Goal: Information Seeking & Learning: Check status

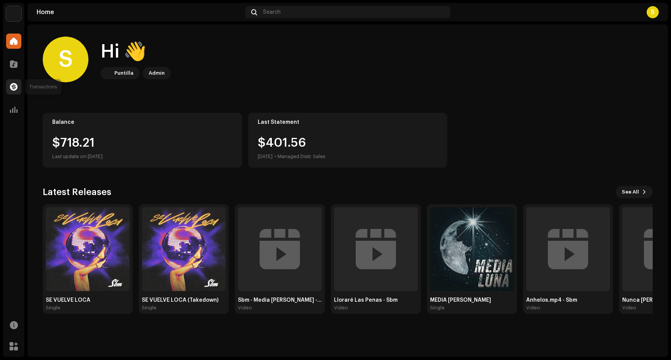
click at [18, 85] on div at bounding box center [13, 86] width 15 height 15
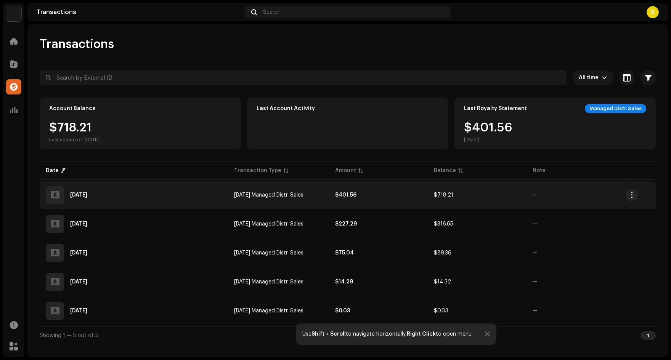
click at [205, 192] on div "[DATE]" at bounding box center [134, 195] width 176 height 18
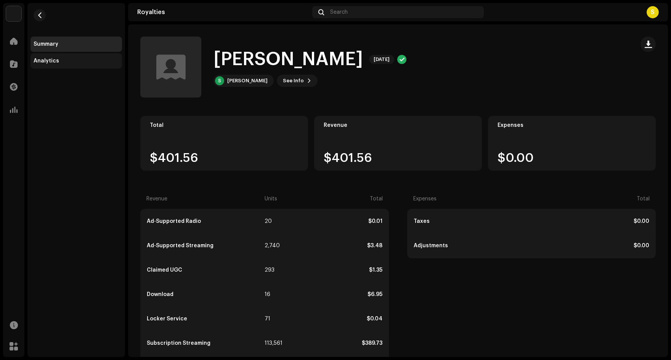
click at [97, 59] on div "Analytics" at bounding box center [76, 61] width 85 height 6
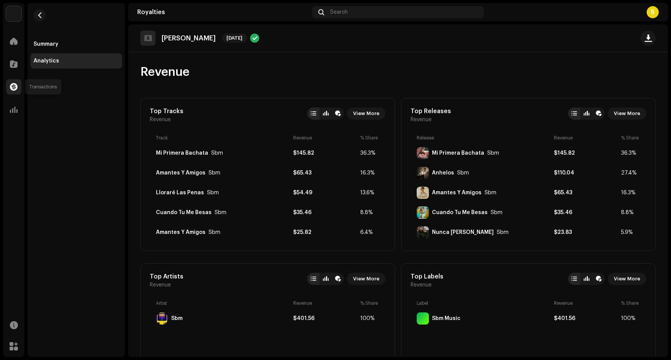
click at [17, 82] on div at bounding box center [13, 86] width 15 height 15
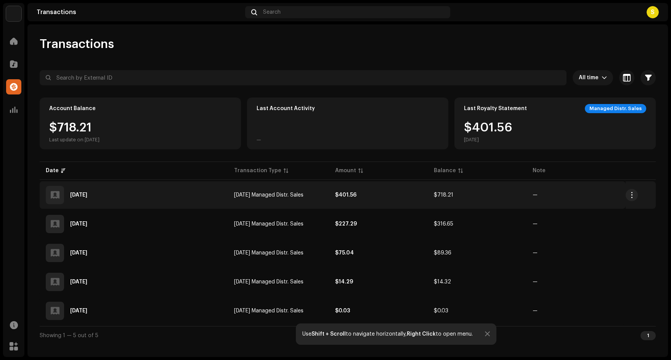
click at [144, 201] on div "[DATE]" at bounding box center [134, 195] width 176 height 18
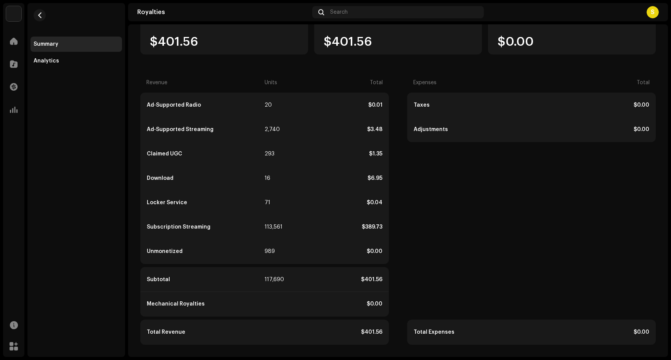
scroll to position [116, 0]
click at [61, 60] on div "Analytics" at bounding box center [76, 61] width 85 height 6
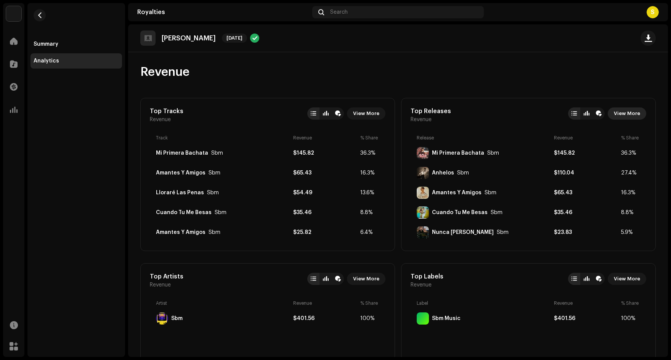
click at [622, 115] on span "View More" at bounding box center [626, 113] width 26 height 15
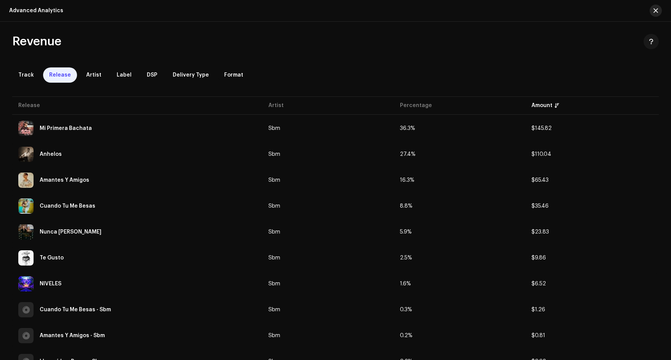
click at [653, 12] on span "button" at bounding box center [655, 11] width 5 height 6
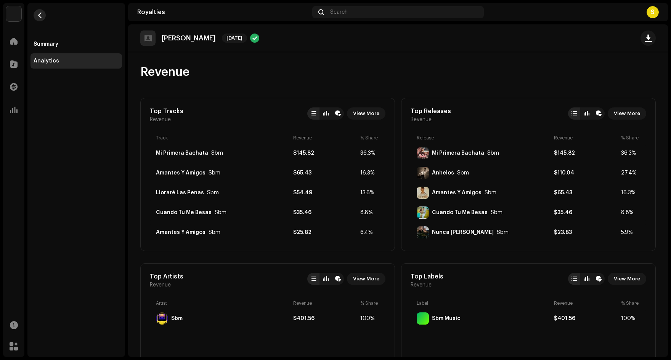
click at [41, 19] on button "button" at bounding box center [40, 15] width 12 height 12
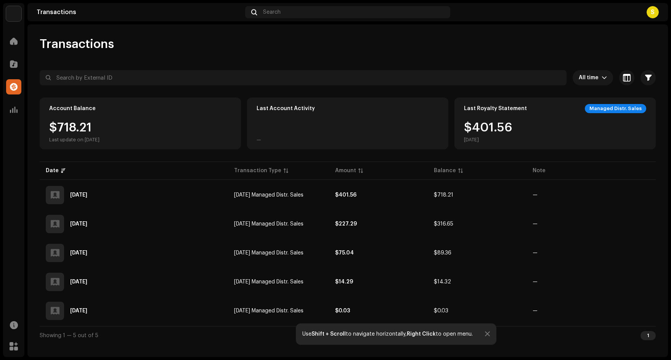
click at [487, 336] on div at bounding box center [487, 334] width 5 height 6
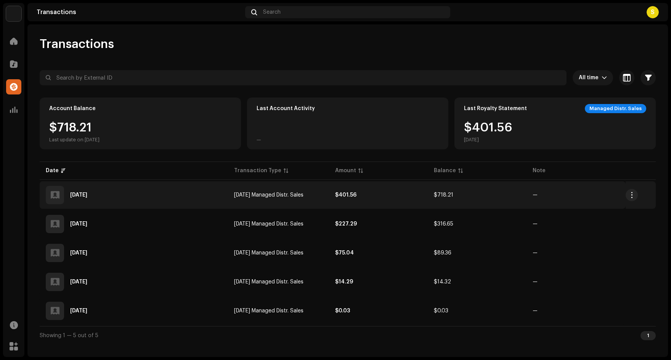
click at [87, 191] on div "[DATE]" at bounding box center [134, 195] width 176 height 18
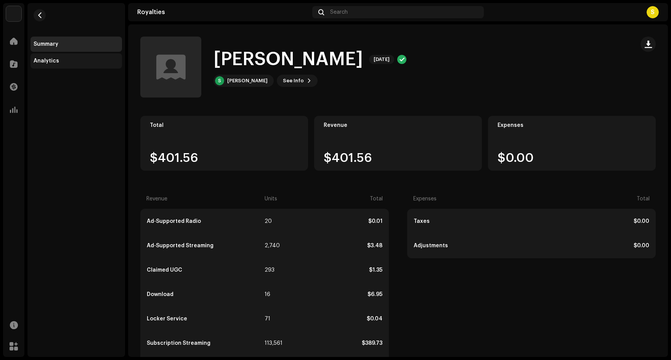
click at [90, 64] on div "Analytics" at bounding box center [76, 61] width 85 height 6
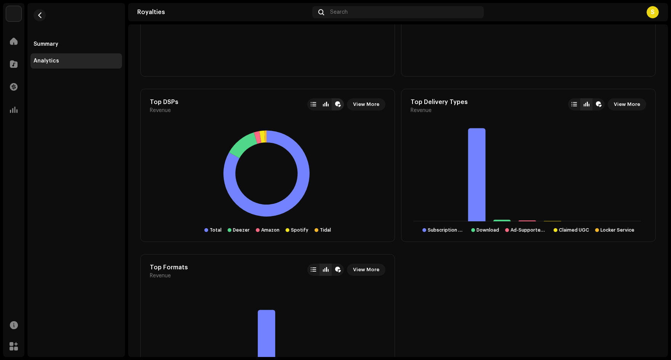
scroll to position [342, 0]
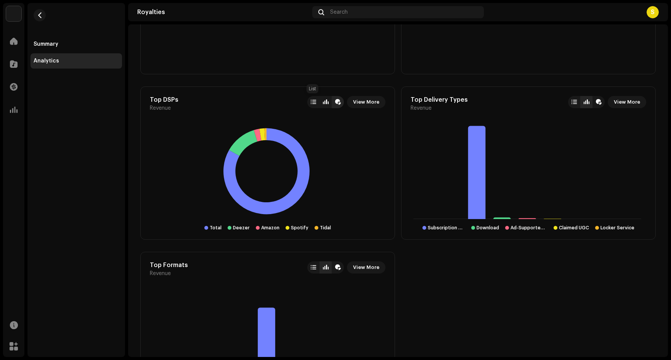
click at [309, 106] on div at bounding box center [313, 102] width 12 height 12
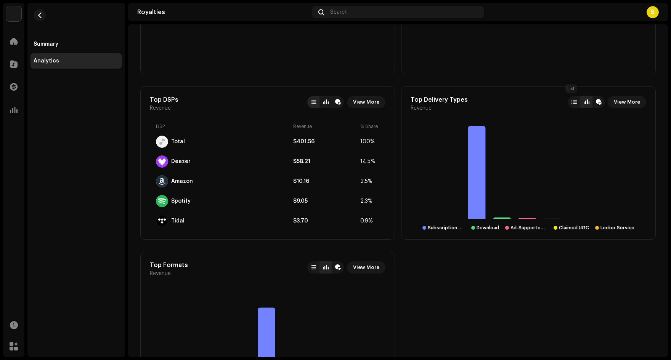
click at [571, 100] on div at bounding box center [573, 102] width 5 height 6
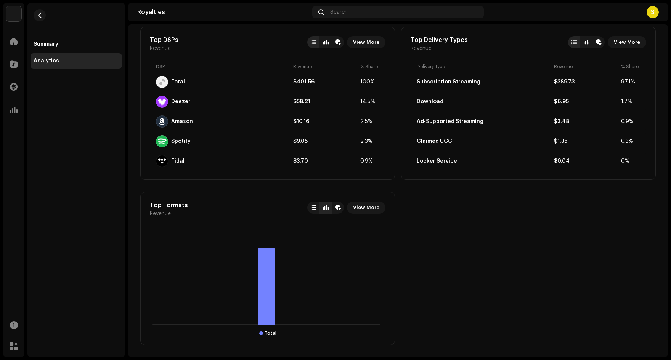
scroll to position [401, 0]
click at [311, 206] on div at bounding box center [313, 209] width 5 height 6
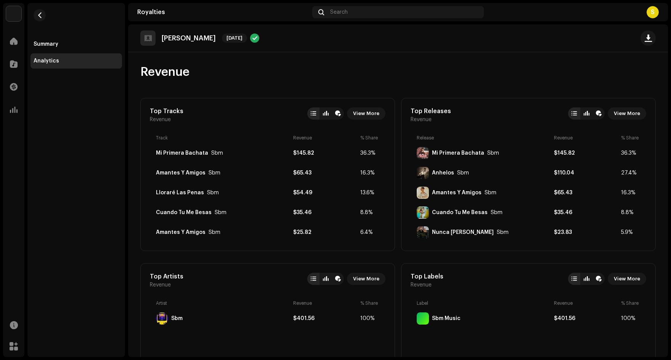
scroll to position [0, 0]
click at [72, 42] on div "Summary" at bounding box center [76, 44] width 85 height 6
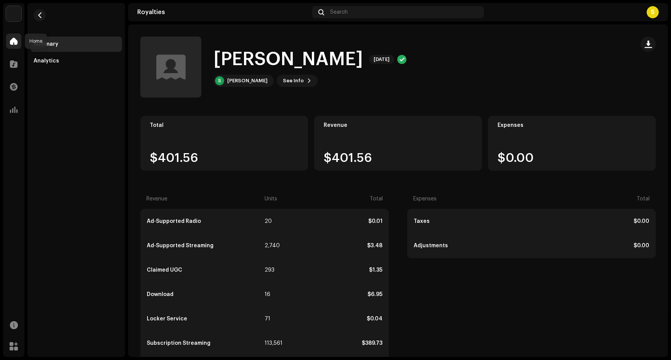
click at [16, 40] on span at bounding box center [14, 41] width 8 height 6
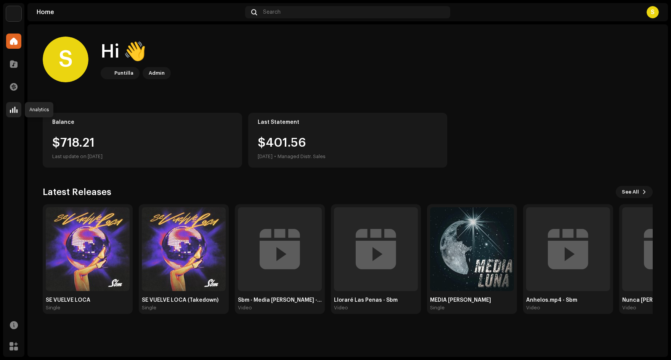
click at [16, 110] on span at bounding box center [14, 110] width 8 height 6
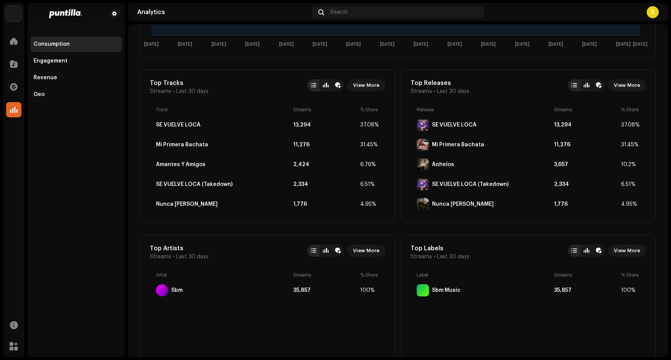
scroll to position [230, 0]
click at [340, 86] on div at bounding box center [338, 86] width 12 height 12
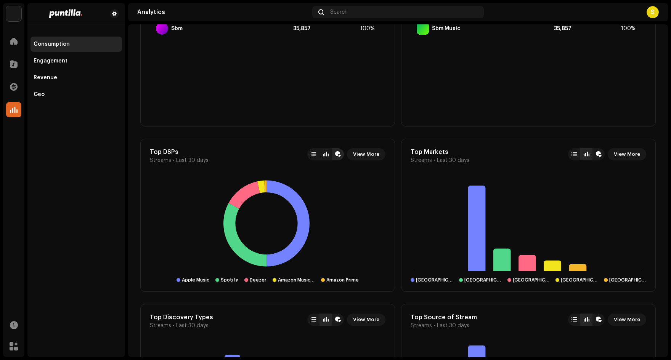
scroll to position [495, 0]
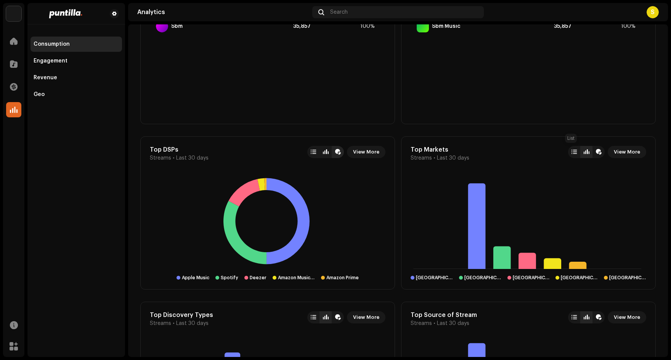
click at [572, 151] on div at bounding box center [573, 152] width 5 height 6
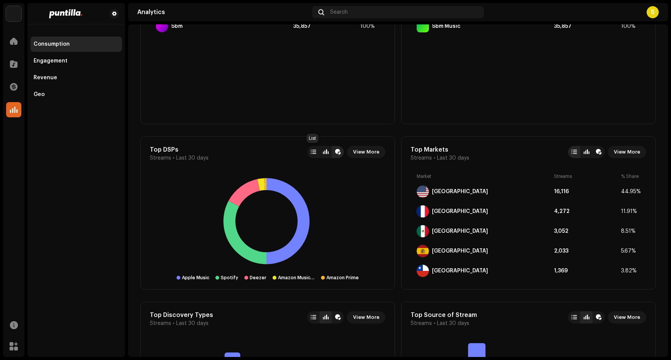
click at [311, 151] on div at bounding box center [313, 152] width 5 height 6
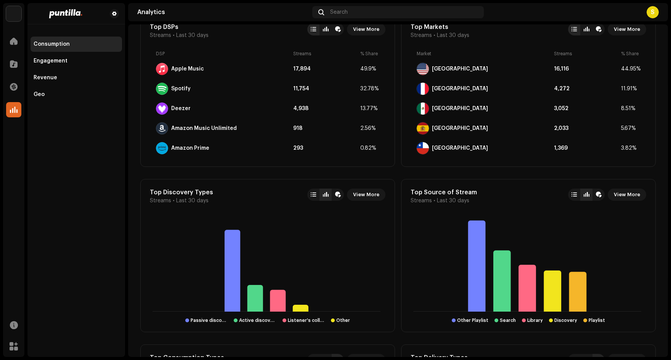
scroll to position [621, 0]
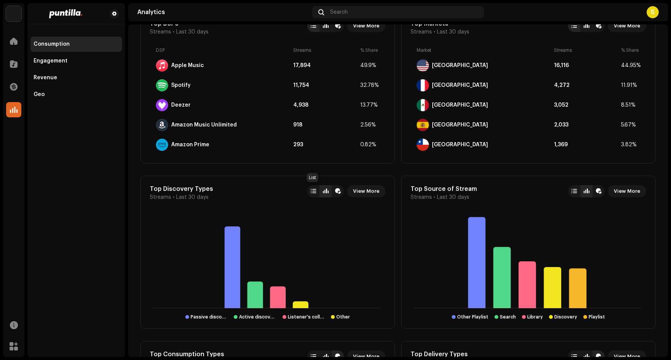
click at [311, 191] on div at bounding box center [313, 191] width 5 height 6
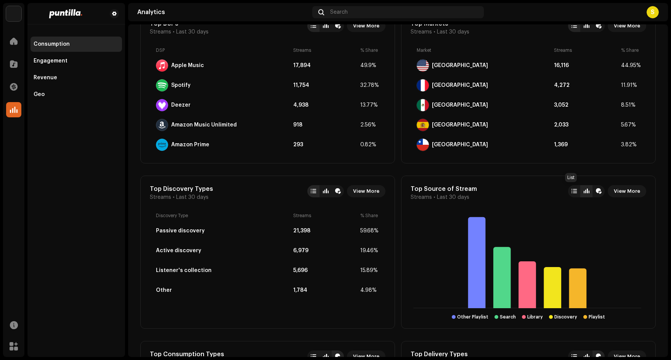
click at [571, 191] on div at bounding box center [573, 191] width 5 height 6
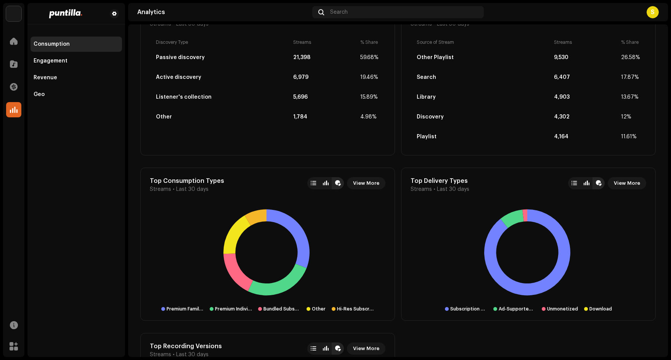
scroll to position [814, 0]
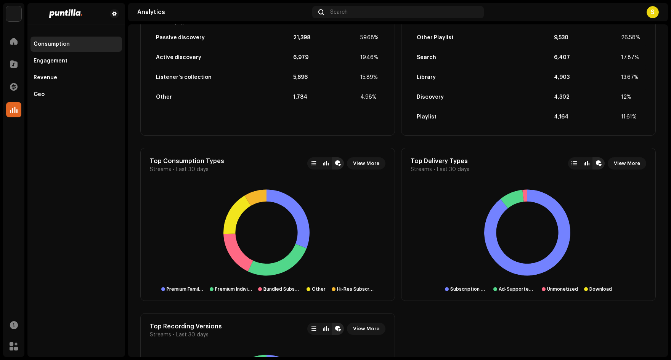
click at [312, 164] on div at bounding box center [313, 163] width 5 height 6
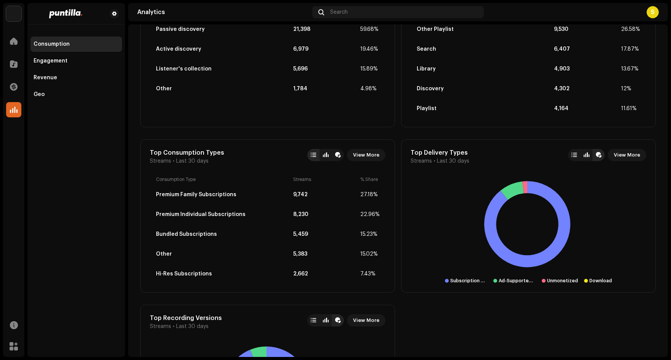
scroll to position [827, 0]
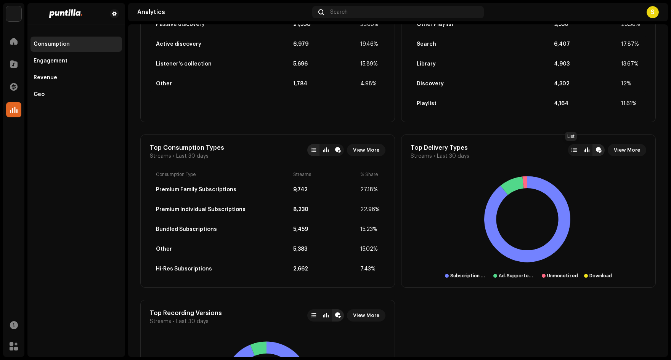
click at [571, 149] on div at bounding box center [573, 150] width 5 height 6
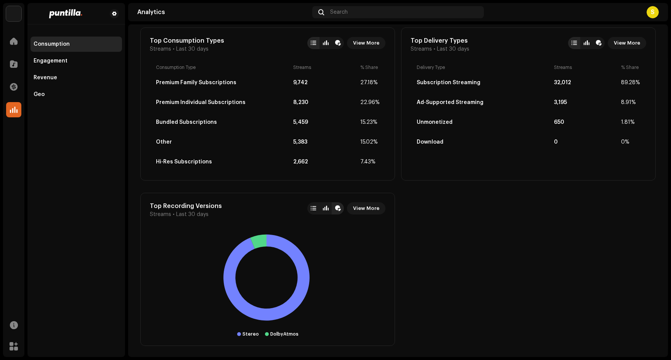
scroll to position [934, 0]
click at [314, 206] on div at bounding box center [313, 209] width 5 height 6
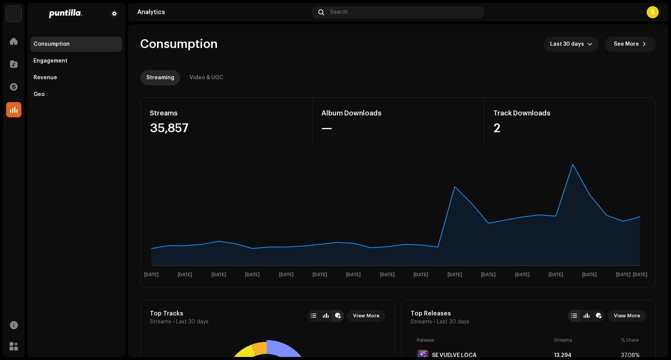
scroll to position [0, 0]
click at [578, 43] on span "Last 30 days" at bounding box center [568, 44] width 37 height 15
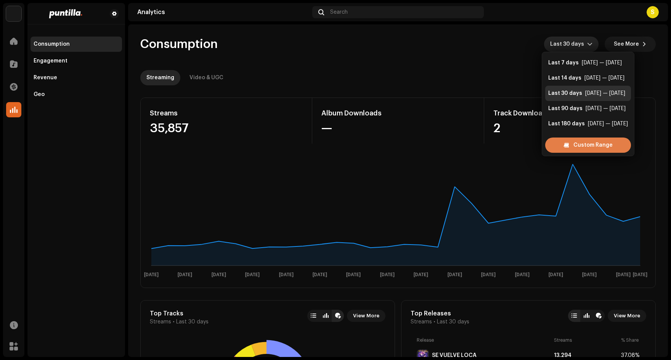
scroll to position [12, 0]
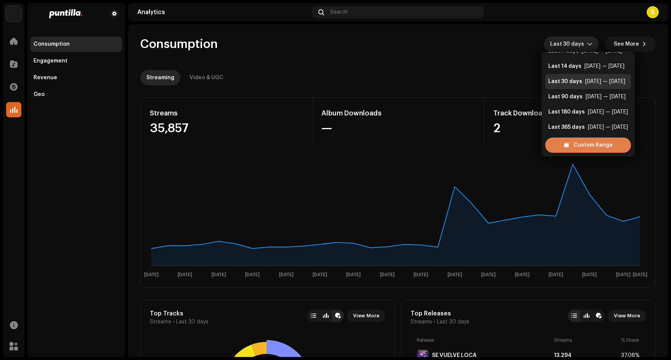
click at [591, 144] on span "Custom Range" at bounding box center [592, 145] width 39 height 15
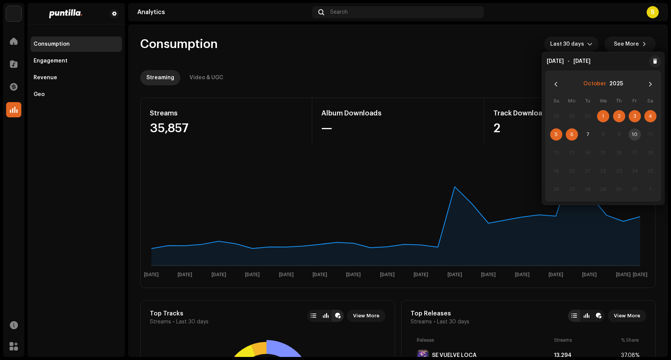
click at [595, 80] on button "October" at bounding box center [594, 84] width 23 height 12
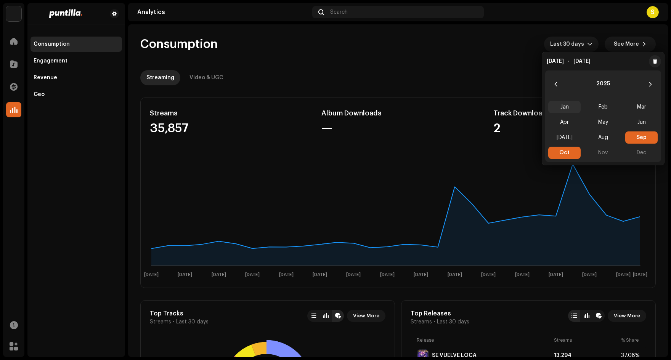
click at [561, 113] on span "Jan" at bounding box center [564, 107] width 32 height 12
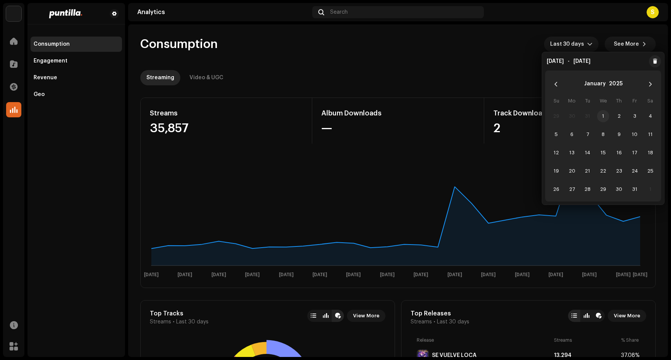
click at [605, 116] on span "1" at bounding box center [603, 116] width 12 height 12
click at [651, 85] on icon "Next Month" at bounding box center [650, 84] width 3 height 5
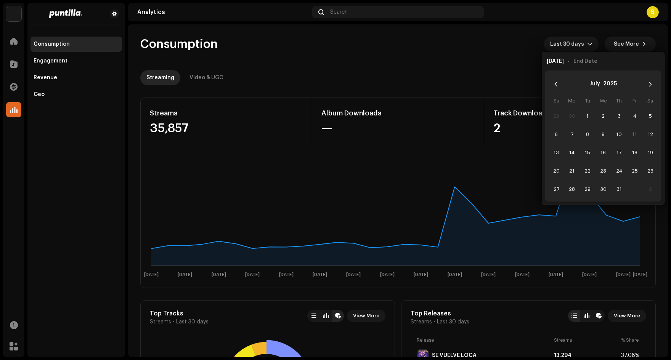
click at [651, 85] on icon "Next Month" at bounding box center [650, 84] width 3 height 5
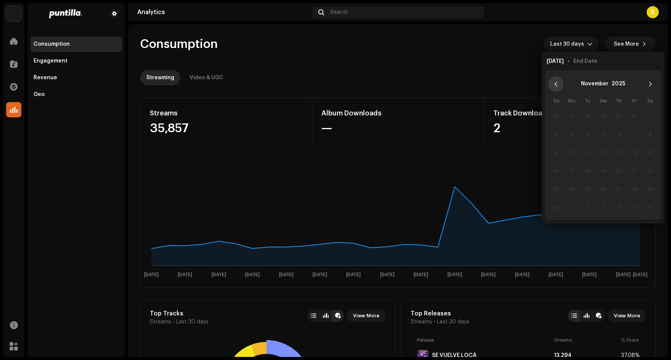
click at [557, 78] on button "Previous Month" at bounding box center [555, 84] width 15 height 15
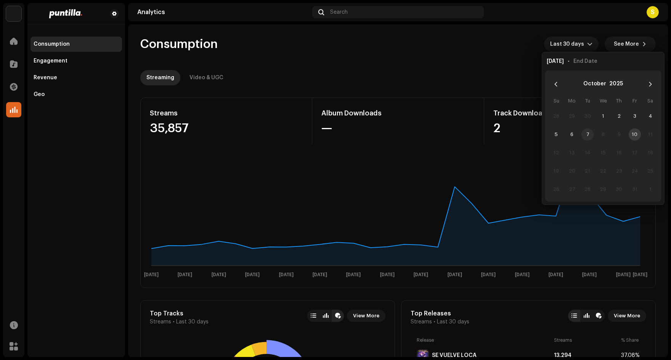
click at [589, 134] on span "7" at bounding box center [587, 134] width 12 height 12
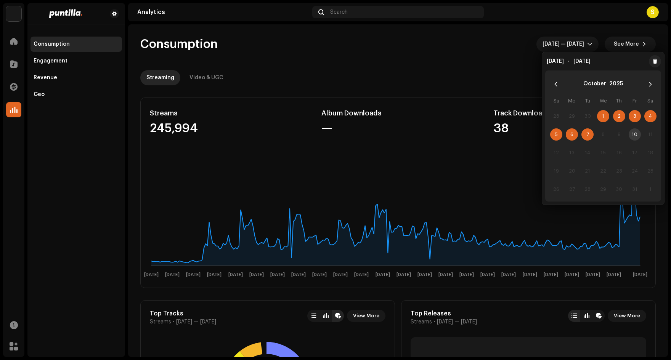
click at [643, 28] on re-o-consumption-dashboard-header "Consumption [DATE] — [DATE] See More Streaming Video & UGC" at bounding box center [397, 57] width 515 height 67
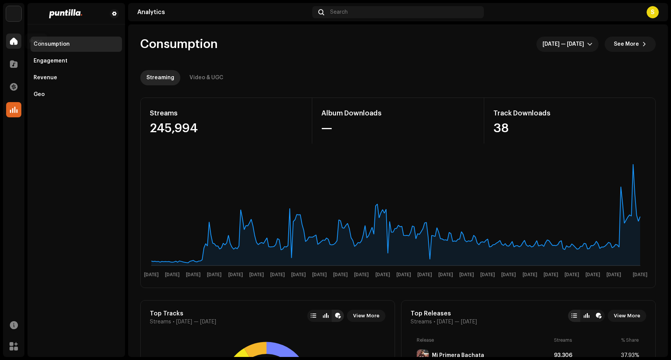
click at [13, 42] on span at bounding box center [14, 41] width 8 height 6
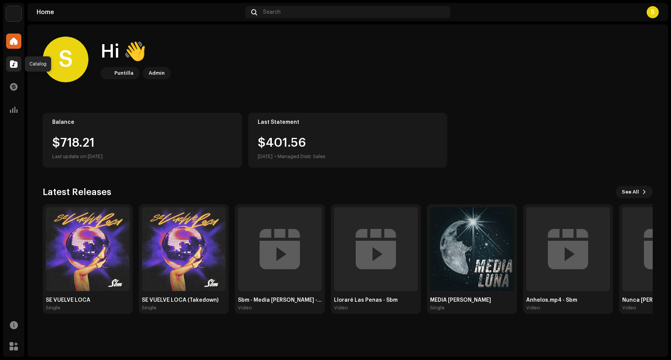
click at [8, 62] on div at bounding box center [13, 63] width 15 height 15
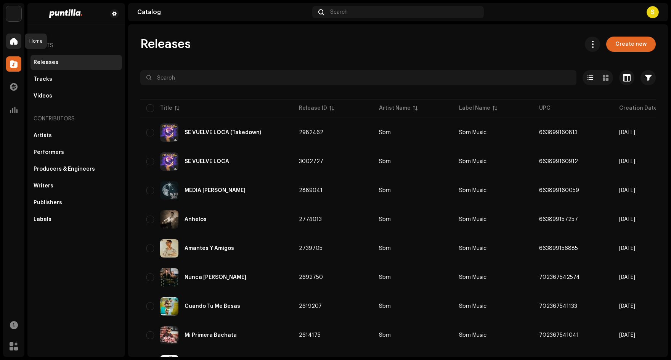
click at [14, 39] on span at bounding box center [14, 41] width 8 height 6
